Goal: Transaction & Acquisition: Book appointment/travel/reservation

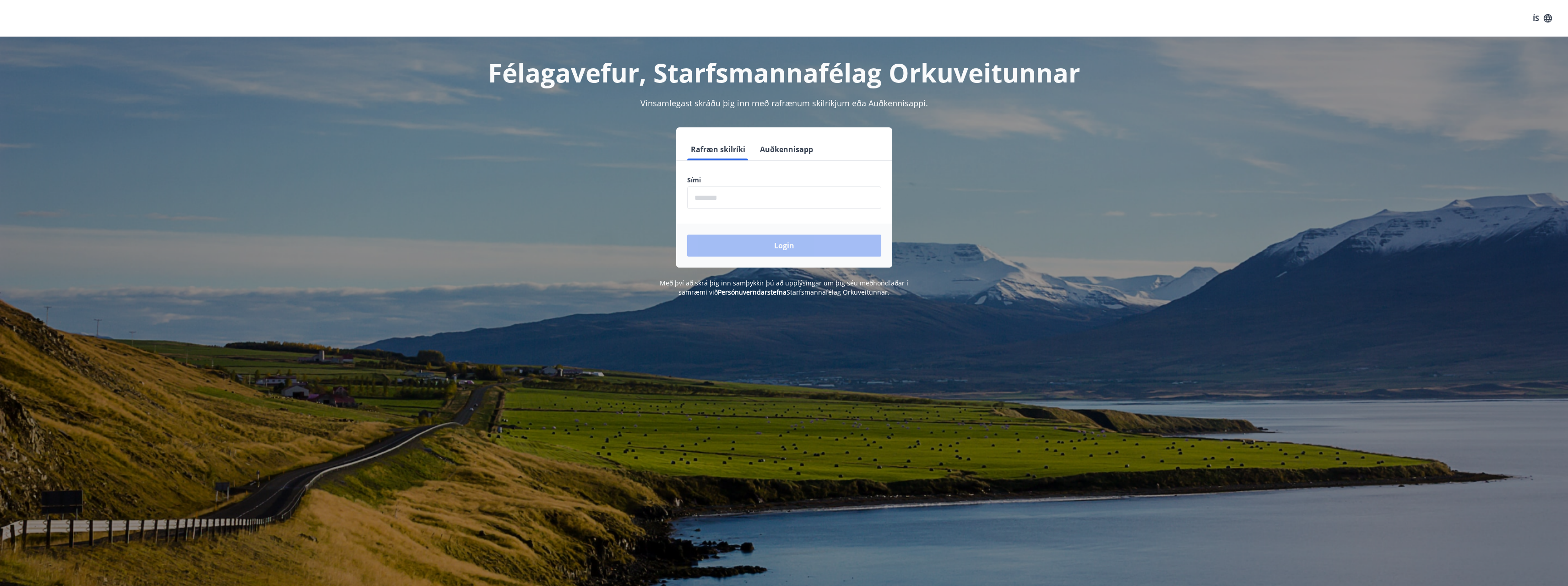
click at [776, 193] on input "phone" at bounding box center [784, 198] width 194 height 23
type input "********"
click at [687, 235] on button "Login" at bounding box center [784, 246] width 194 height 22
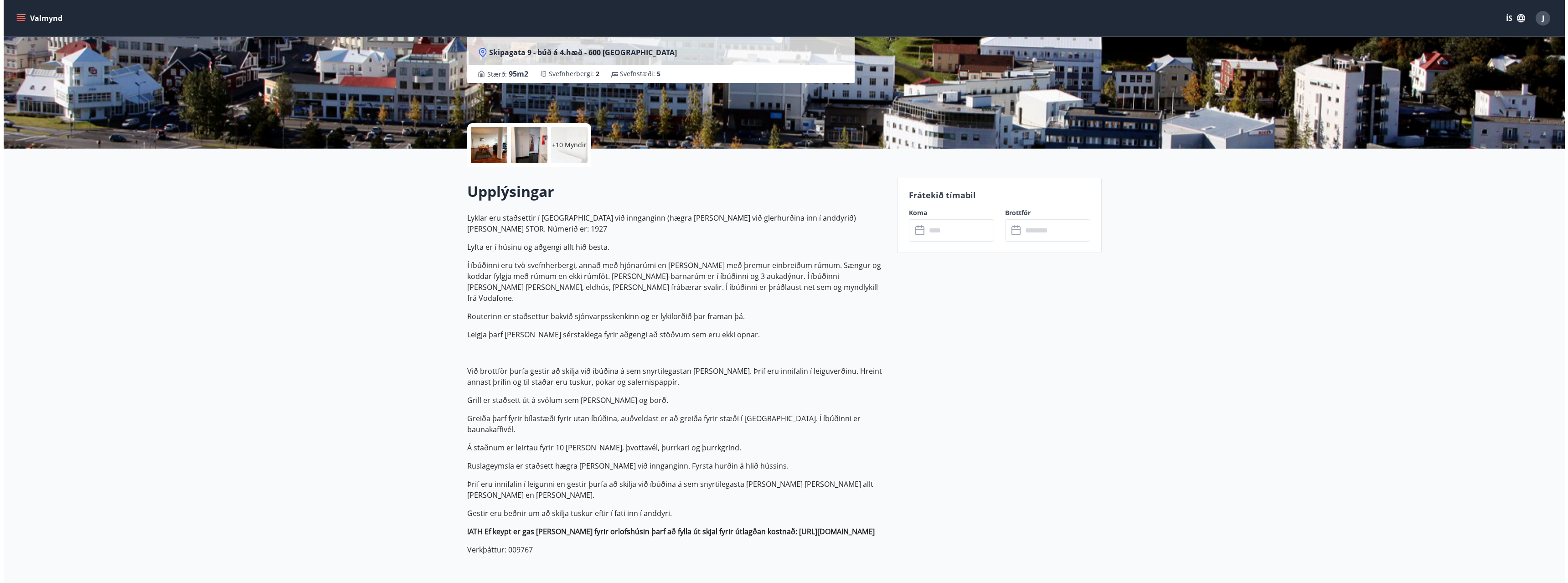
scroll to position [45, 0]
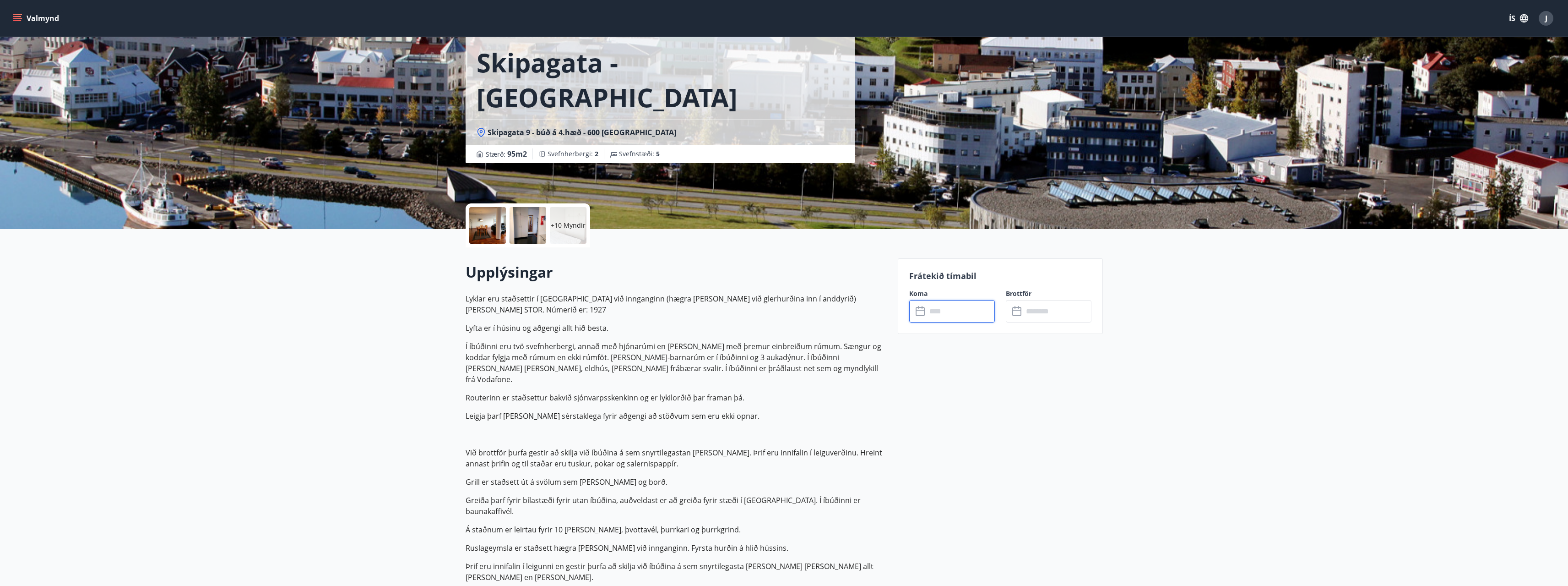
click at [956, 316] on input "text" at bounding box center [961, 312] width 68 height 23
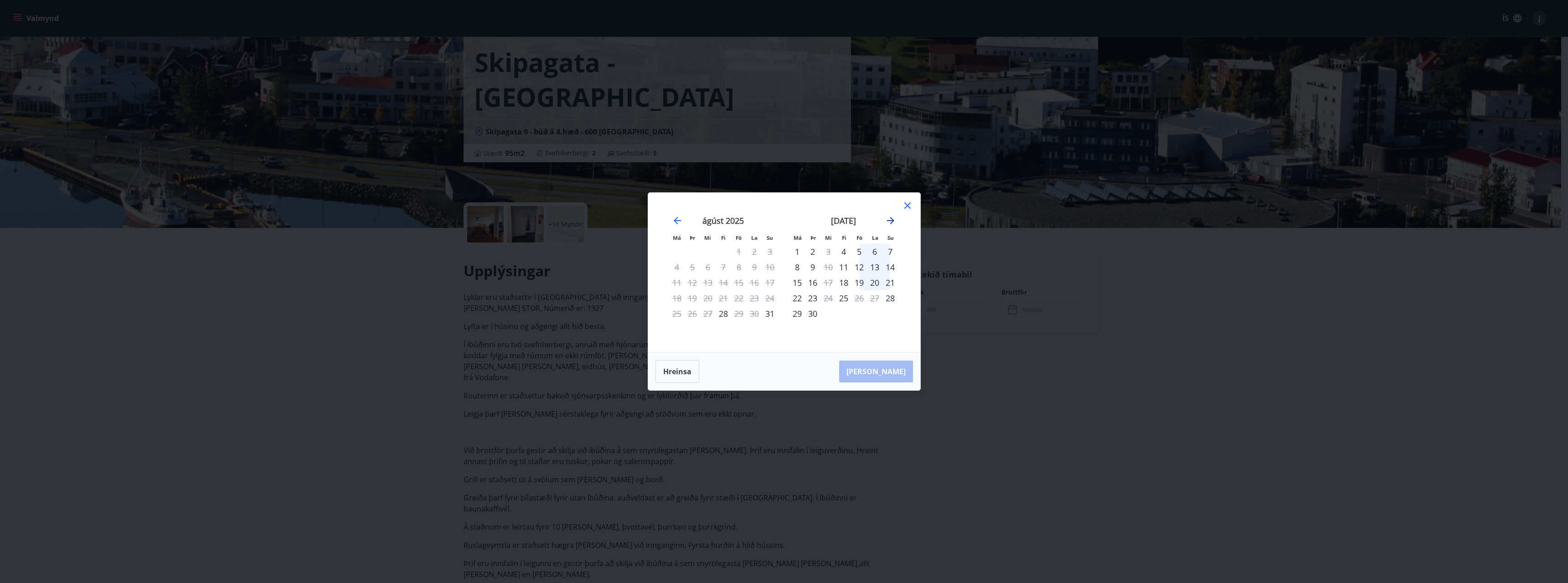
click at [894, 222] on icon "Move forward to switch to the next month." at bounding box center [890, 220] width 11 height 11
click at [858, 267] on div "10" at bounding box center [859, 267] width 15 height 15
click at [889, 268] on div "12" at bounding box center [890, 267] width 15 height 15
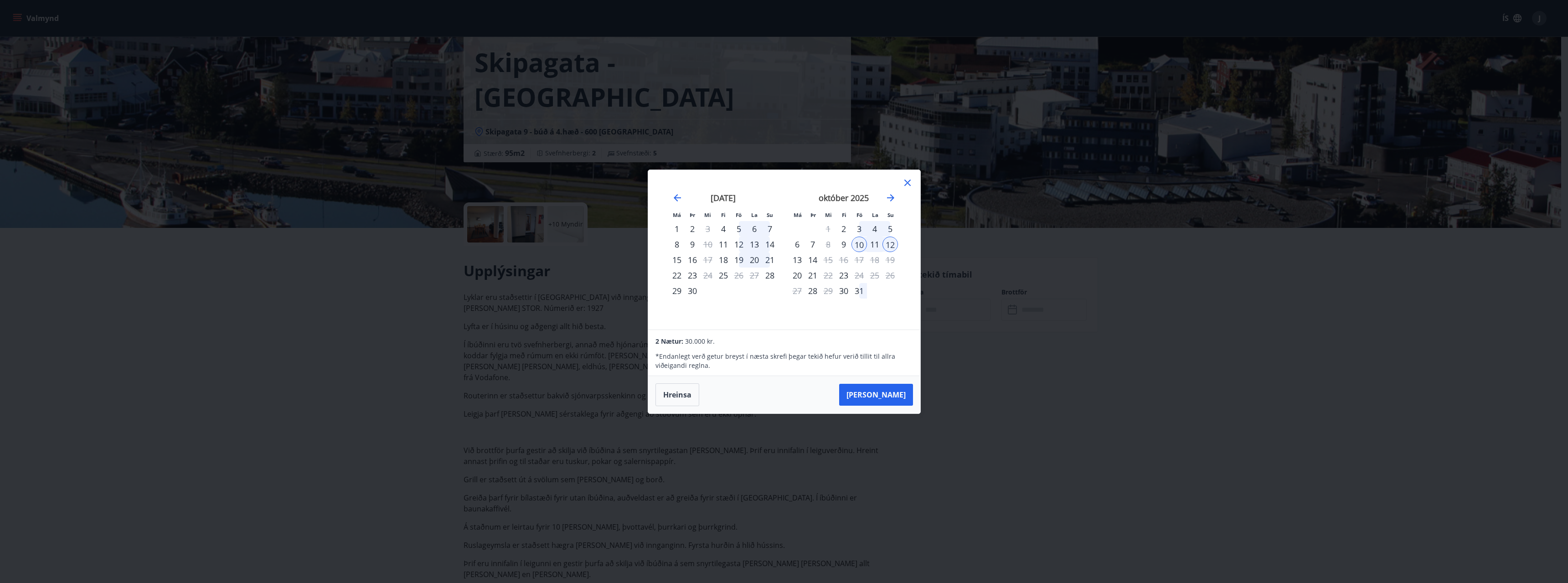
drag, startPoint x: 1114, startPoint y: 457, endPoint x: 882, endPoint y: 266, distance: 300.5
click at [1111, 454] on div "Má Þr Mi Fi Fö La Su Má Þr Mi Fi Fö La Su [DATE] 1 2 3 4 5 6 7 8 9 10 11 12 13 …" at bounding box center [784, 292] width 1568 height 583
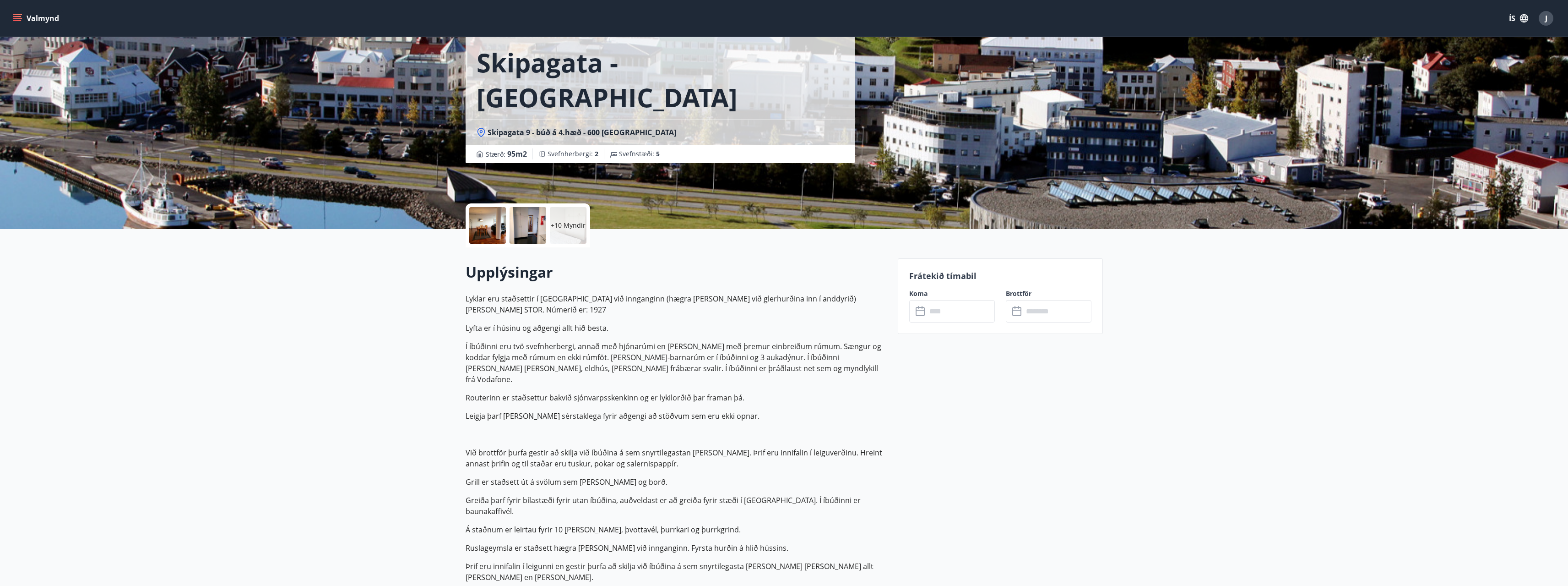
click at [492, 225] on div at bounding box center [487, 225] width 37 height 37
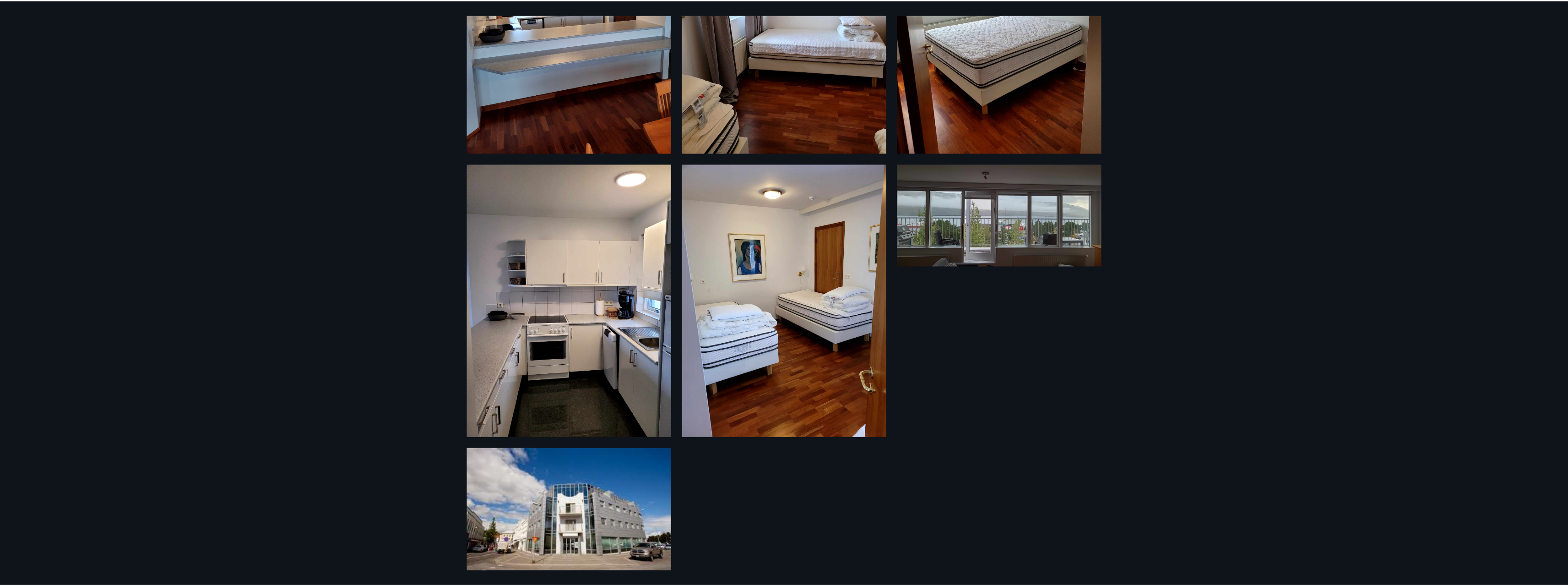
scroll to position [757, 0]
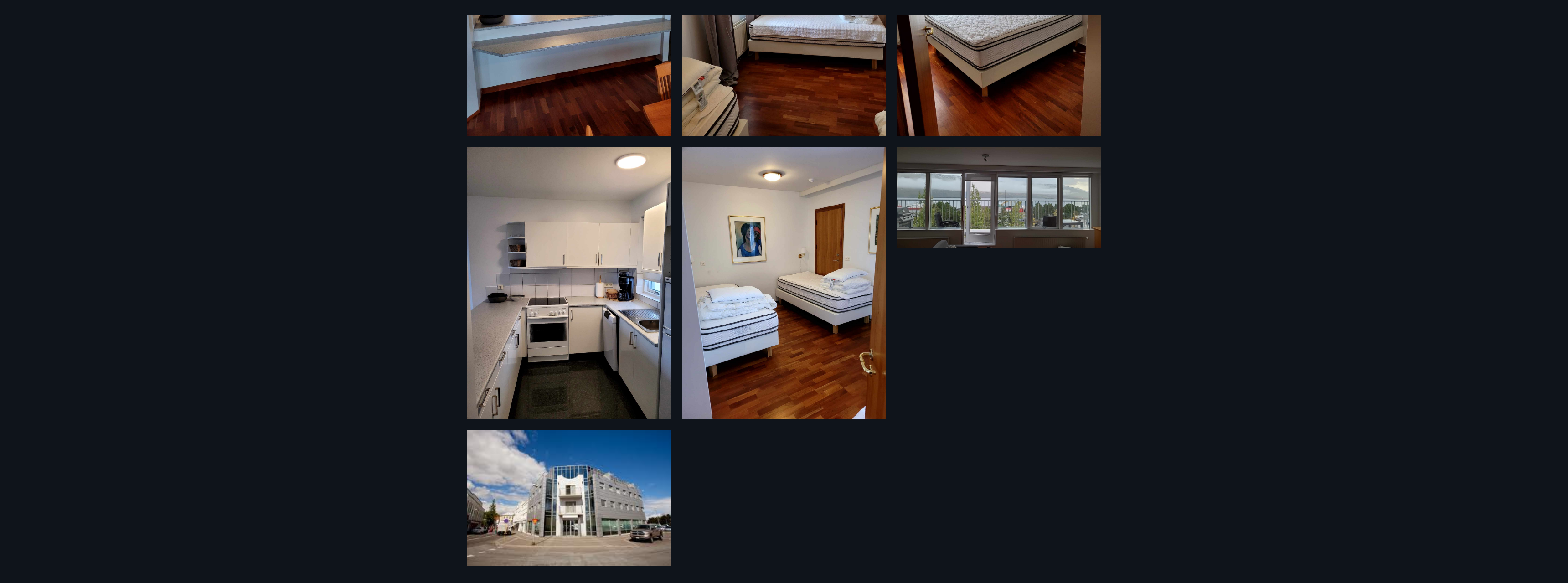
click at [721, 492] on div "13 Myndir" at bounding box center [784, 292] width 656 height 554
click at [180, 407] on div "13 Myndir" at bounding box center [784, 292] width 1568 height 583
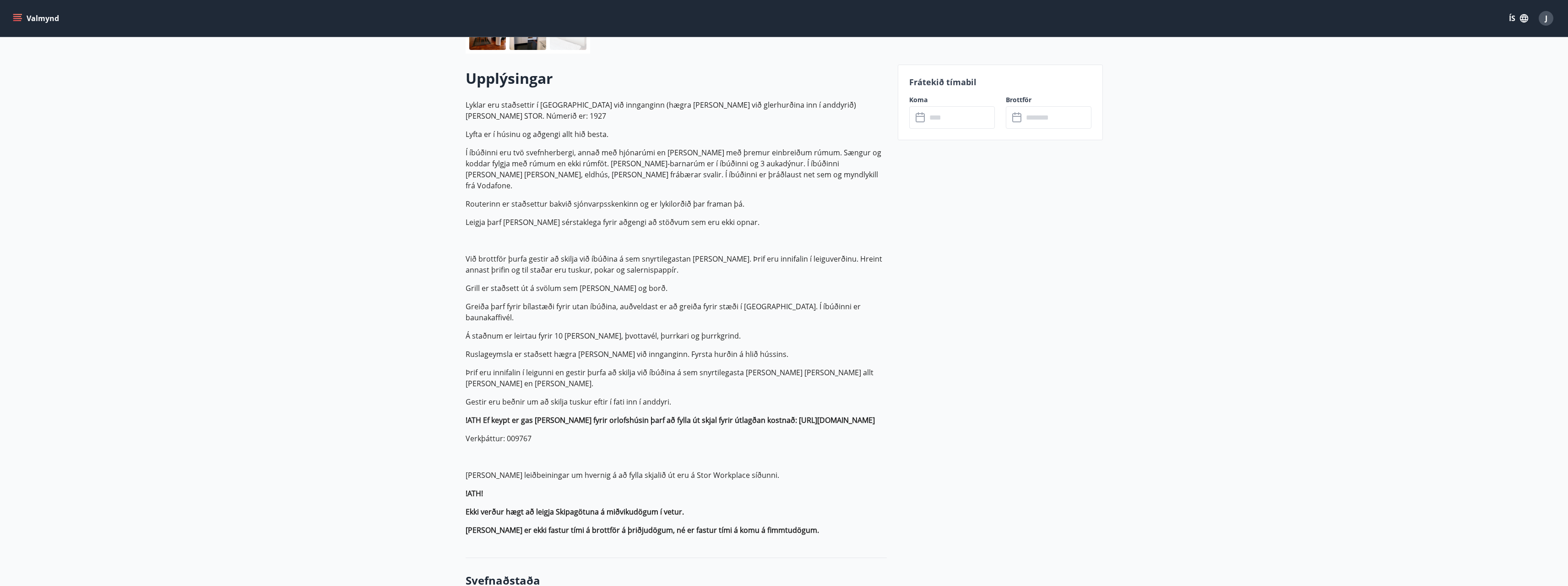
scroll to position [229, 0]
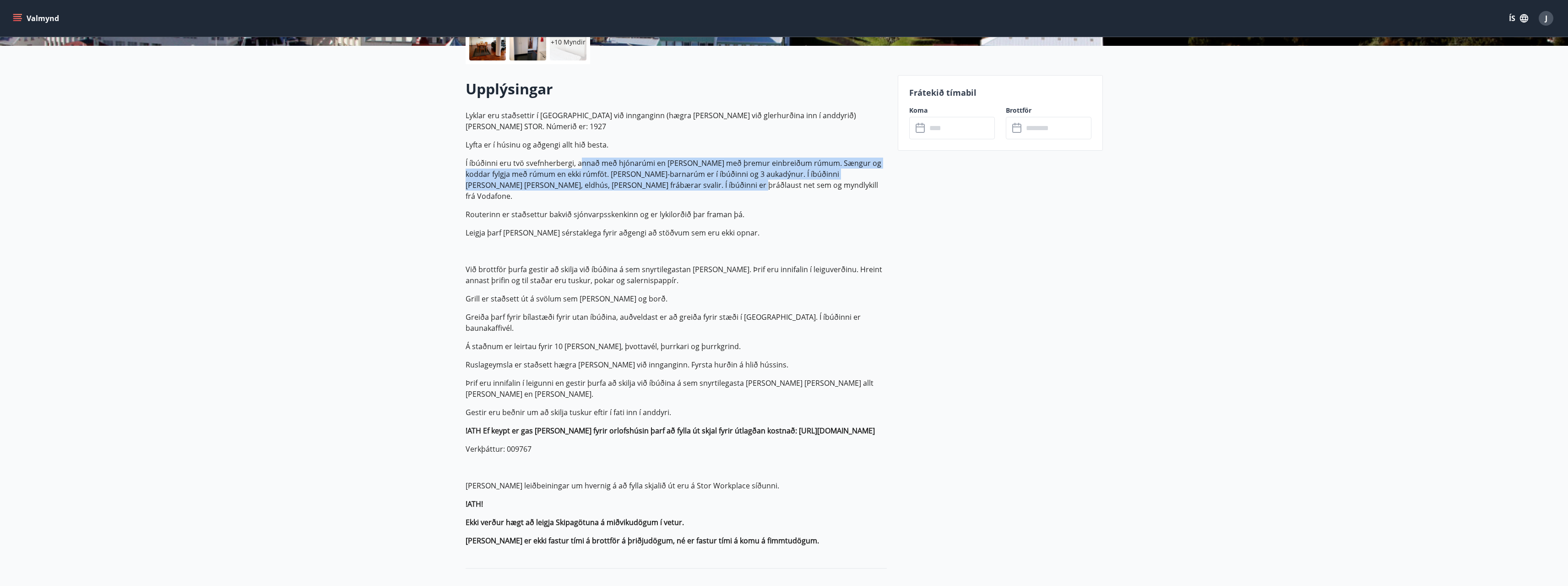
drag, startPoint x: 580, startPoint y: 157, endPoint x: 678, endPoint y: 174, distance: 99.5
click at [678, 174] on p "Í íbúðinni eru tvö svefnherbergi, annað með hjónarúmi en [PERSON_NAME] með þrem…" at bounding box center [676, 180] width 421 height 44
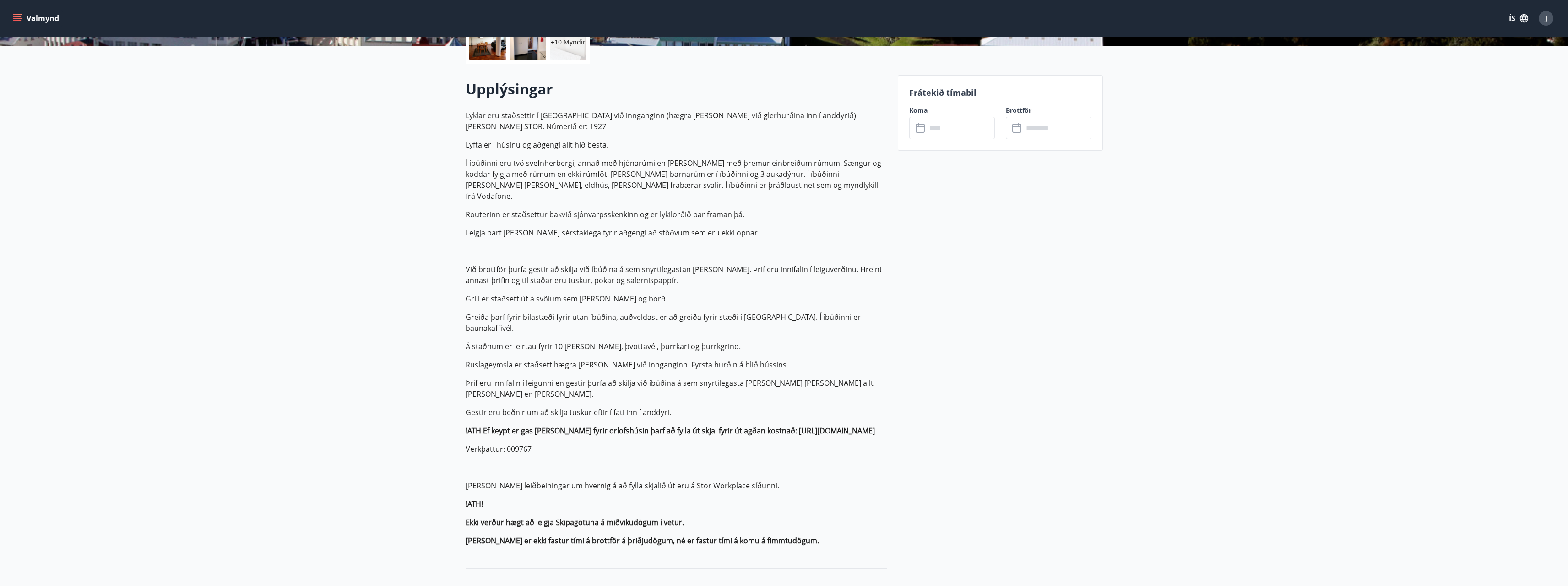
click at [767, 179] on p "Lyklar eru staðsettir í [GEOGRAPHIC_DATA] við innganginn (hægra [PERSON_NAME] v…" at bounding box center [676, 328] width 421 height 436
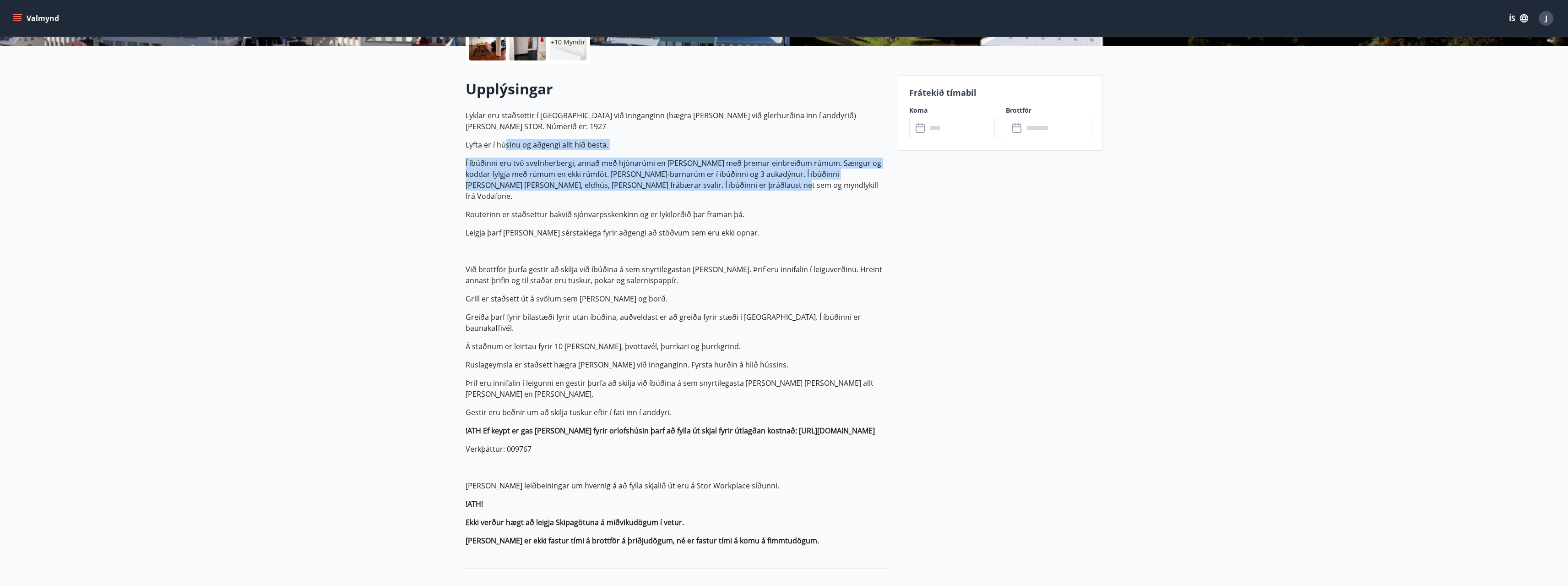
drag, startPoint x: 744, startPoint y: 177, endPoint x: 506, endPoint y: 136, distance: 241.5
click at [506, 136] on p "Lyklar eru staðsettir í [GEOGRAPHIC_DATA] við innganginn (hægra [PERSON_NAME] v…" at bounding box center [676, 328] width 421 height 436
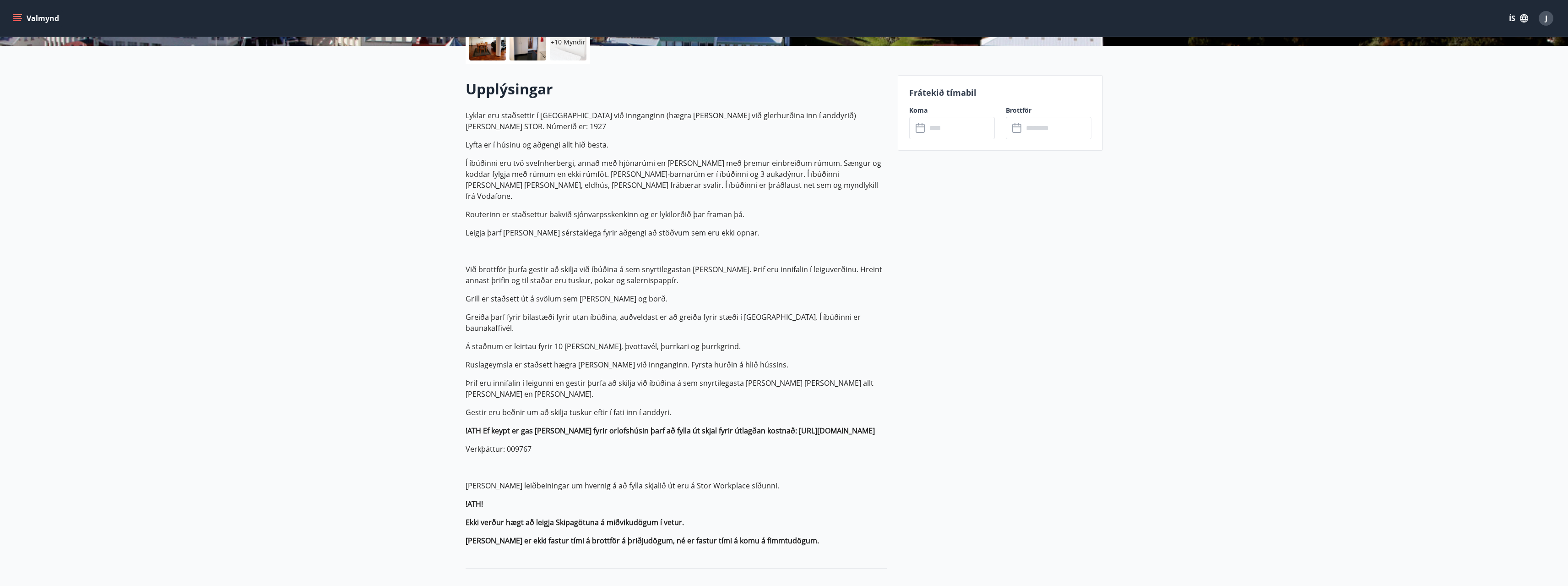
click at [738, 498] on p "!ATH!" at bounding box center [676, 504] width 421 height 11
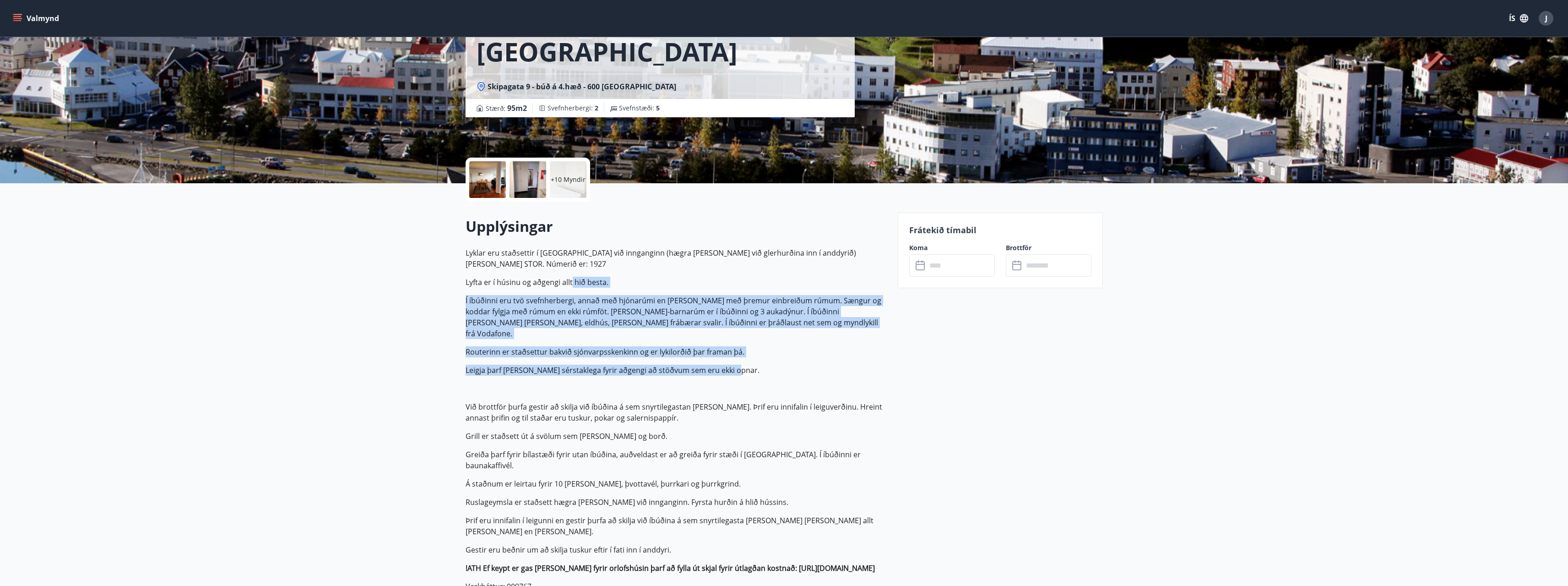
drag, startPoint x: 572, startPoint y: 261, endPoint x: 768, endPoint y: 347, distance: 214.0
click at [768, 347] on p "Lyklar eru staðsettir í [GEOGRAPHIC_DATA] við innganginn (hægra [PERSON_NAME] v…" at bounding box center [676, 466] width 421 height 436
click at [766, 365] on p "Leigja þarf [PERSON_NAME] sérstaklega fyrir aðgengi að stöðvum sem eru ekki opn…" at bounding box center [676, 370] width 421 height 11
click at [636, 347] on p "Routerinn er staðsettur bakvið sjónvarpsskenkinn og er lykilorðið þar framan þá." at bounding box center [676, 352] width 421 height 11
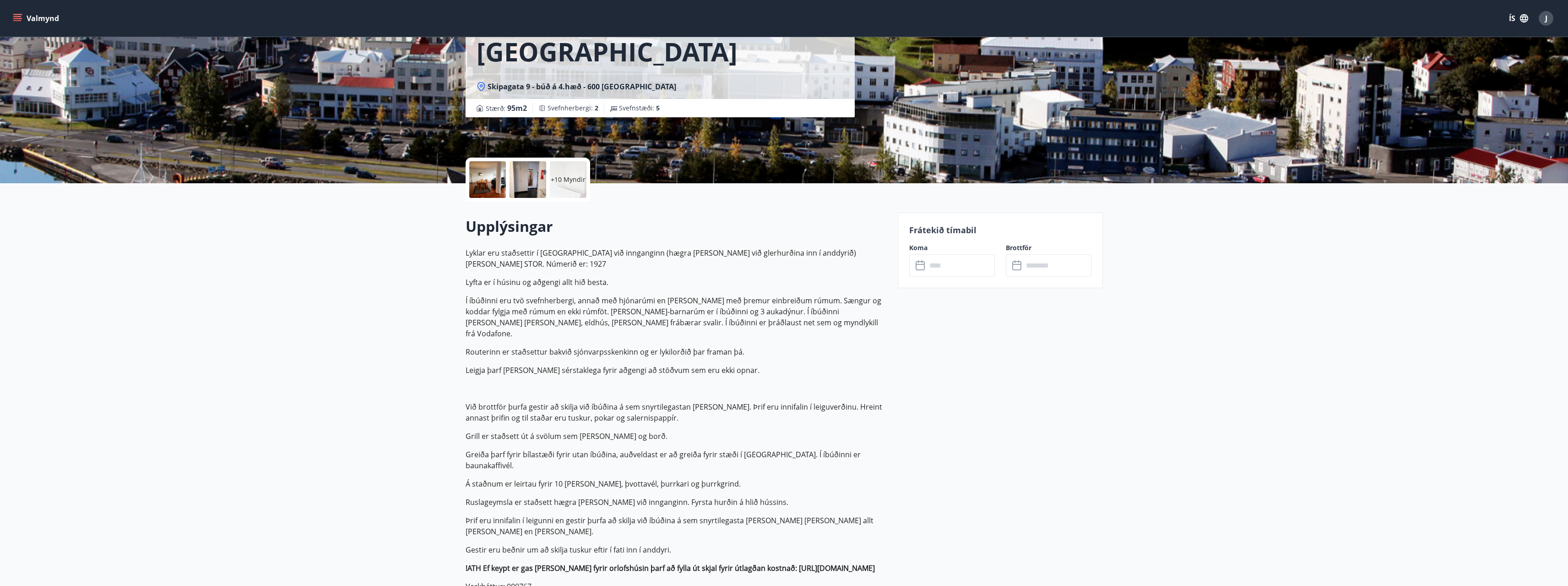
click at [736, 365] on p "Leigja þarf [PERSON_NAME] sérstaklega fyrir aðgengi að stöðvum sem eru ekki opn…" at bounding box center [676, 370] width 421 height 11
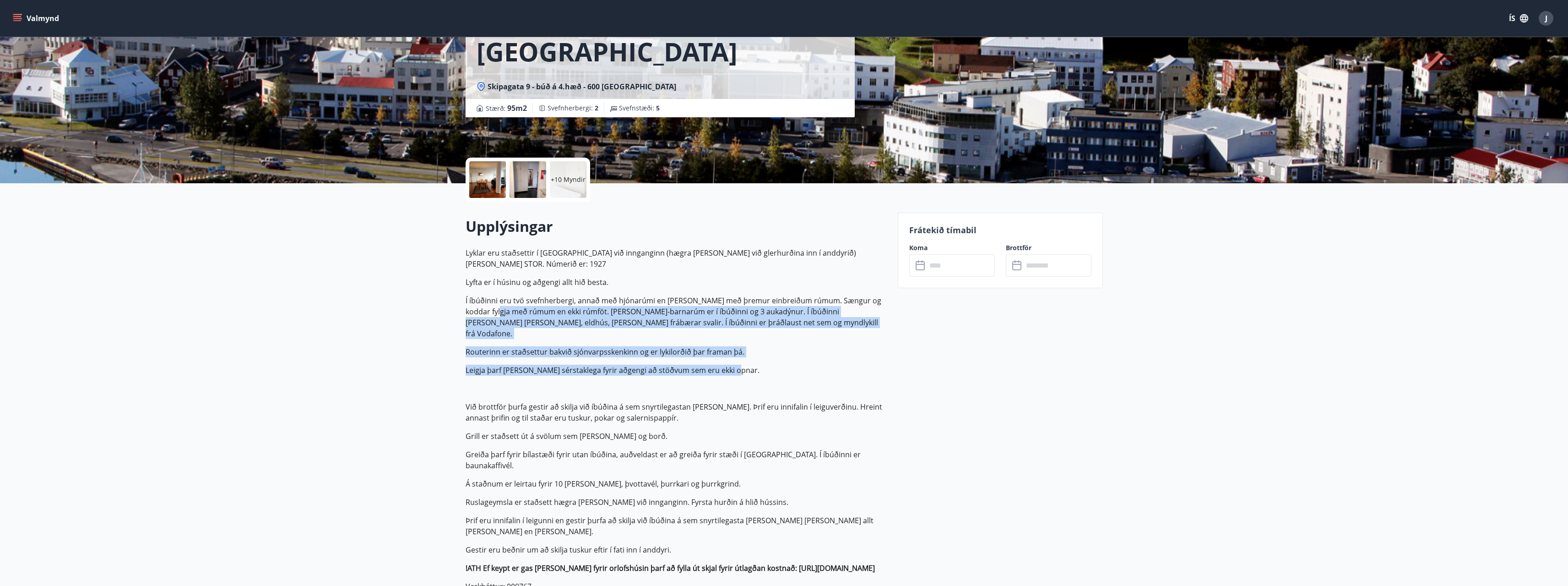
drag, startPoint x: 738, startPoint y: 347, endPoint x: 486, endPoint y: 303, distance: 255.8
click at [486, 303] on p "Lyklar eru staðsettir í [GEOGRAPHIC_DATA] við innganginn (hægra [PERSON_NAME] v…" at bounding box center [676, 466] width 421 height 436
click at [614, 319] on p "Lyklar eru staðsettir í [GEOGRAPHIC_DATA] við innganginn (hægra [PERSON_NAME] v…" at bounding box center [676, 466] width 421 height 436
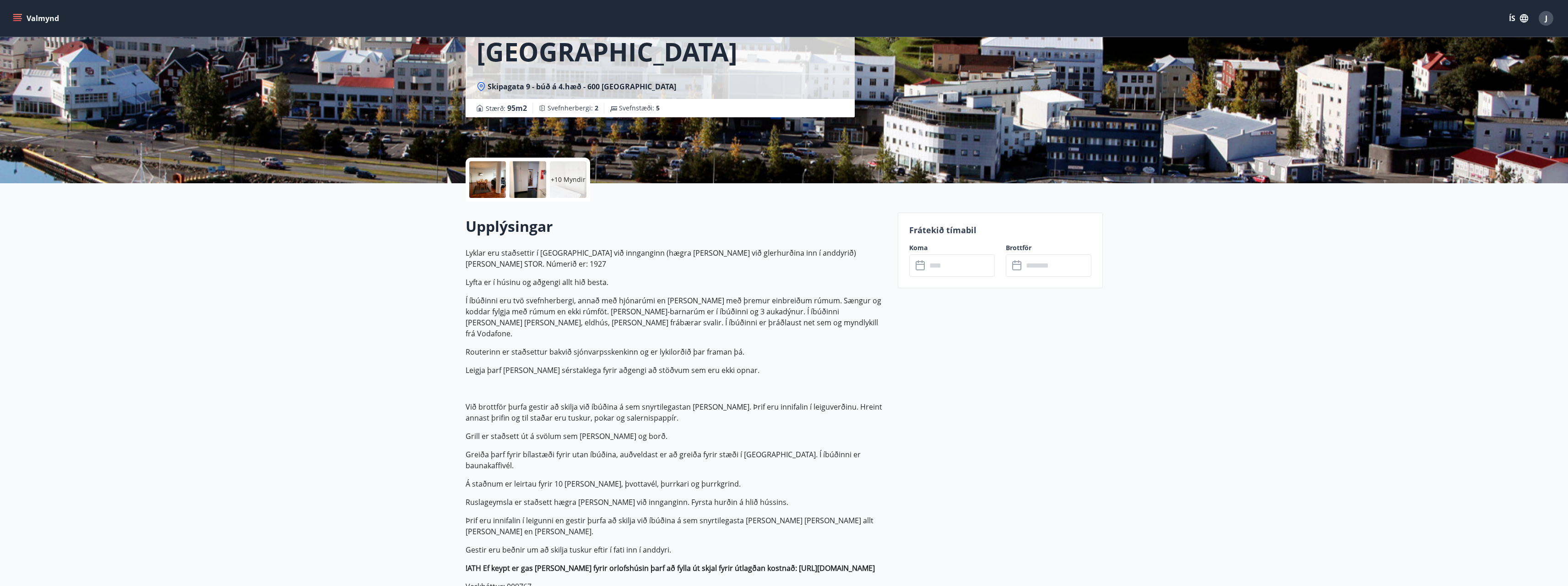
click at [664, 383] on p at bounding box center [676, 388] width 421 height 11
drag, startPoint x: 531, startPoint y: 323, endPoint x: 834, endPoint y: 340, distance: 303.5
click at [834, 340] on p "Lyklar eru staðsettir í [GEOGRAPHIC_DATA] við innganginn (hægra [PERSON_NAME] v…" at bounding box center [676, 466] width 421 height 436
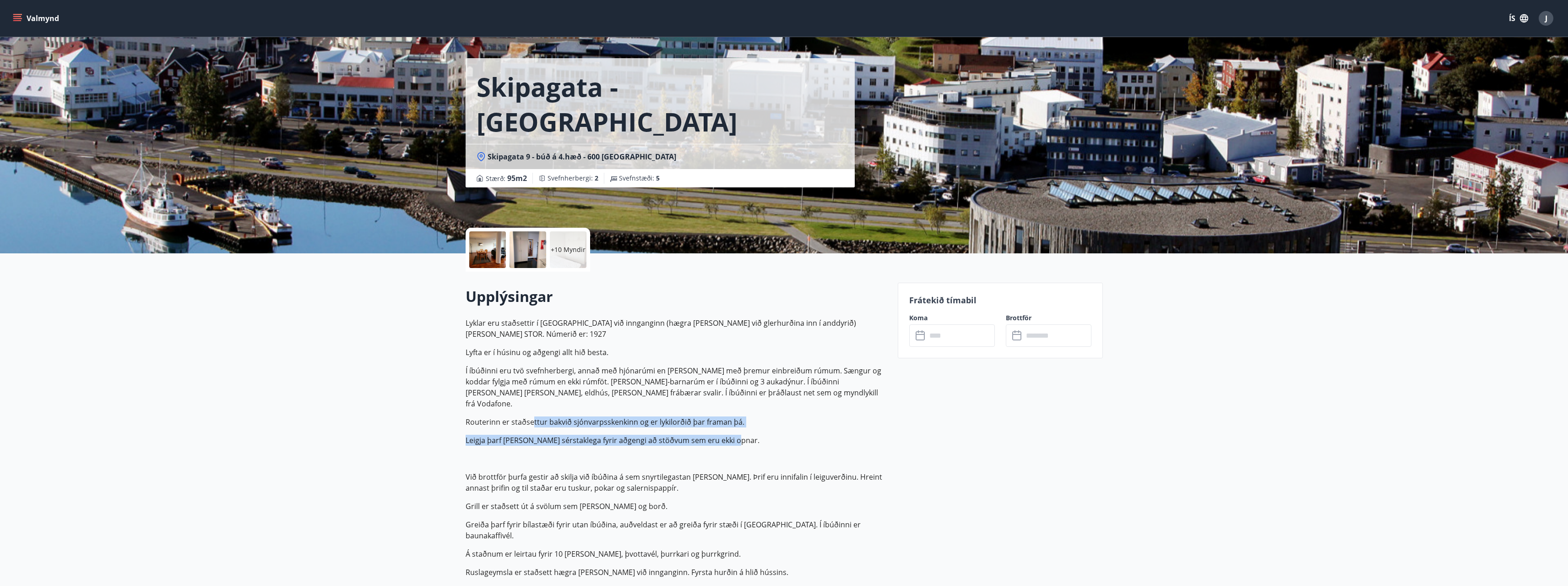
scroll to position [0, 0]
